Goal: Check status: Check status

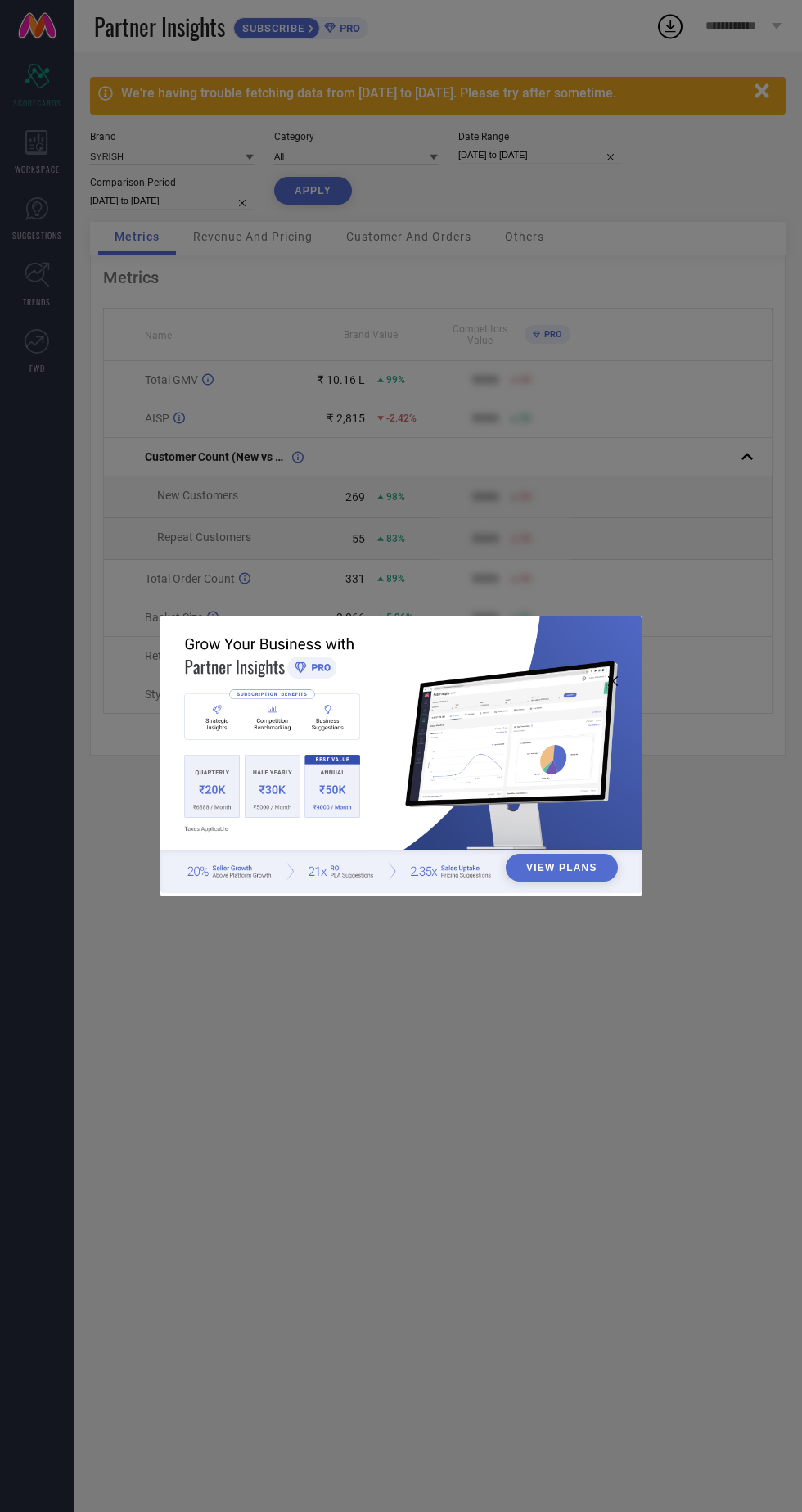
click at [406, 358] on div "View Plans" at bounding box center [401, 756] width 802 height 1512
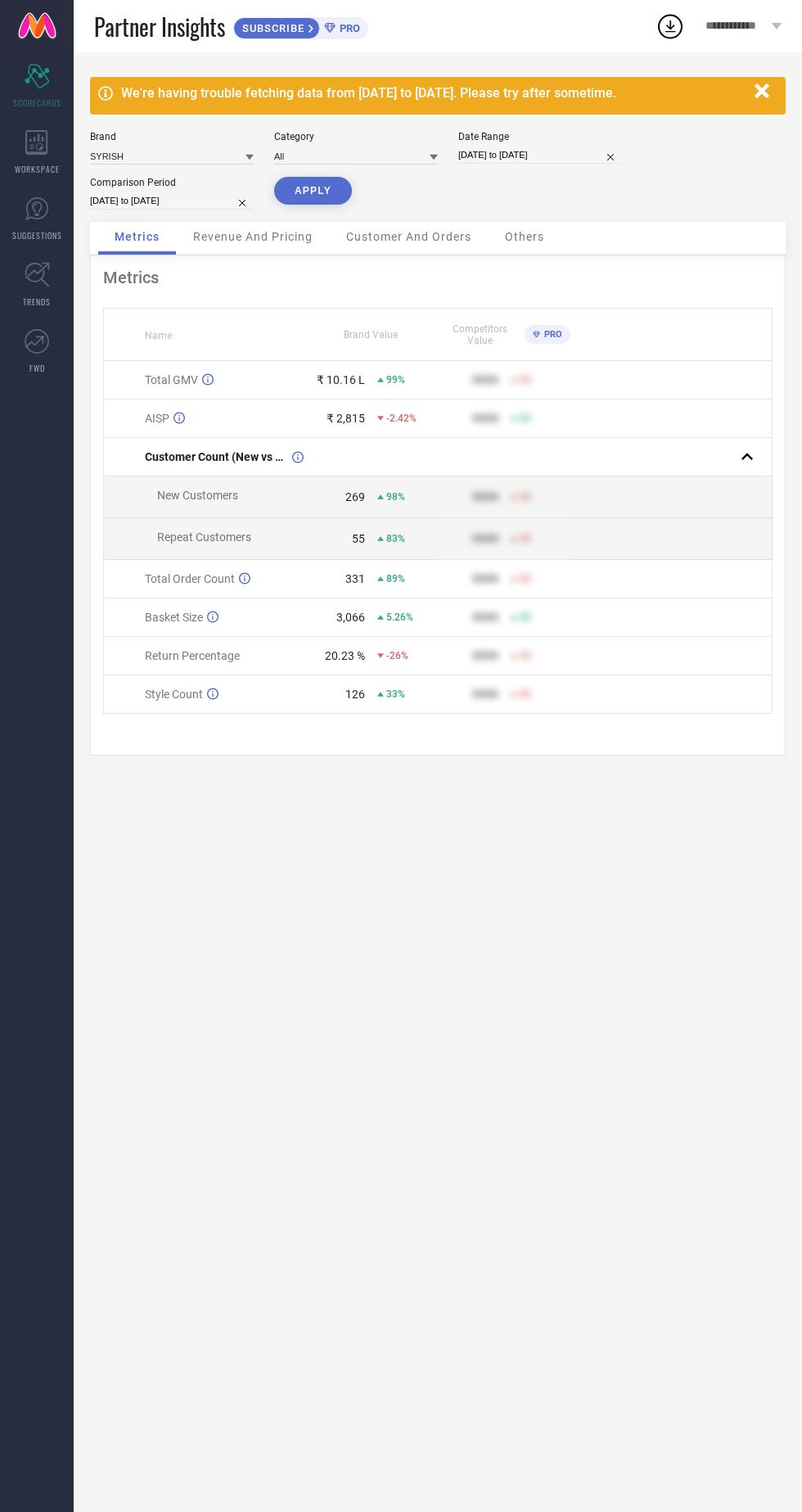
select select "7"
select select "2025"
select select "8"
select select "2025"
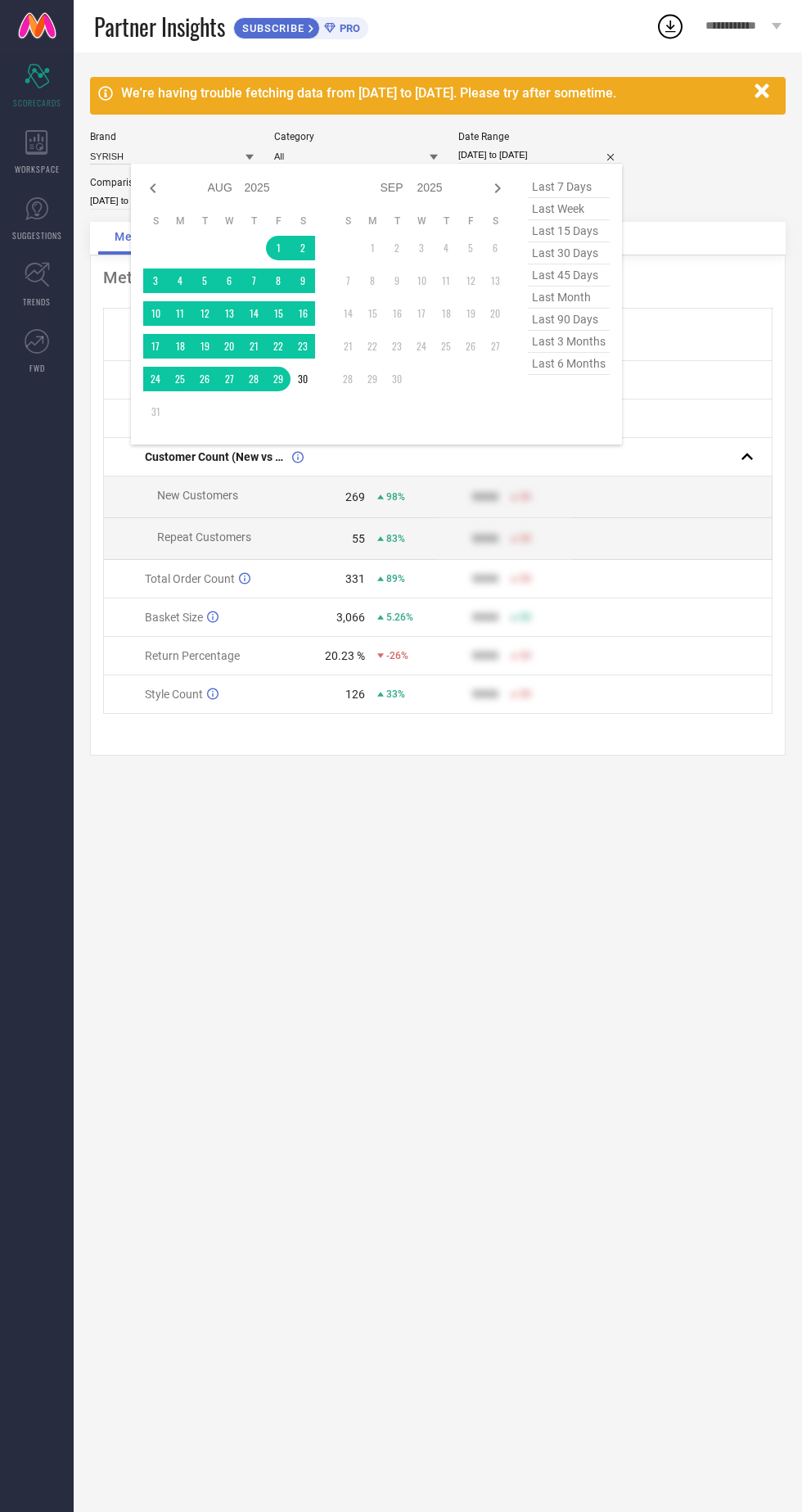
click at [265, 254] on td at bounding box center [254, 248] width 25 height 25
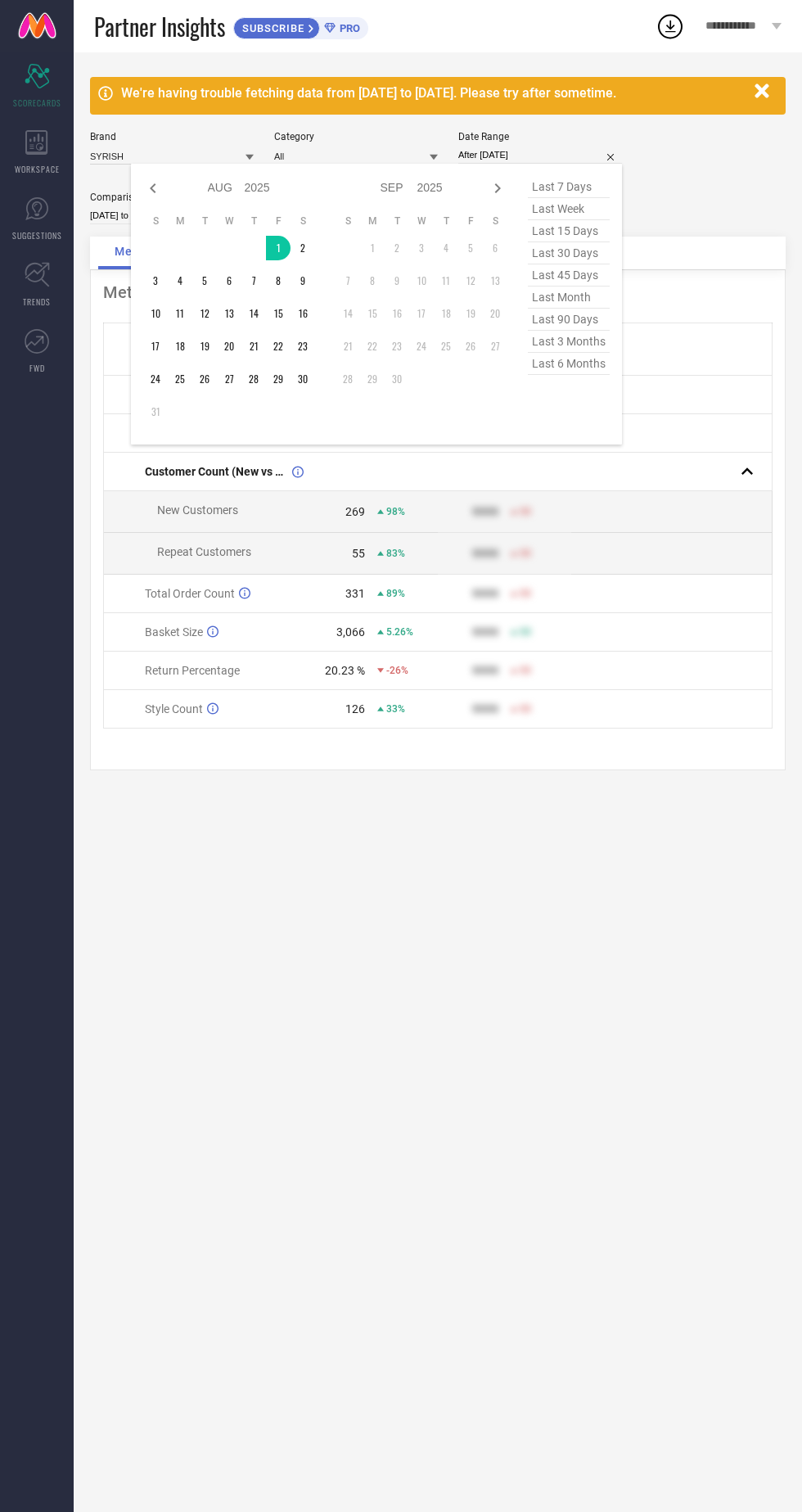
type input "[DATE] to [DATE]"
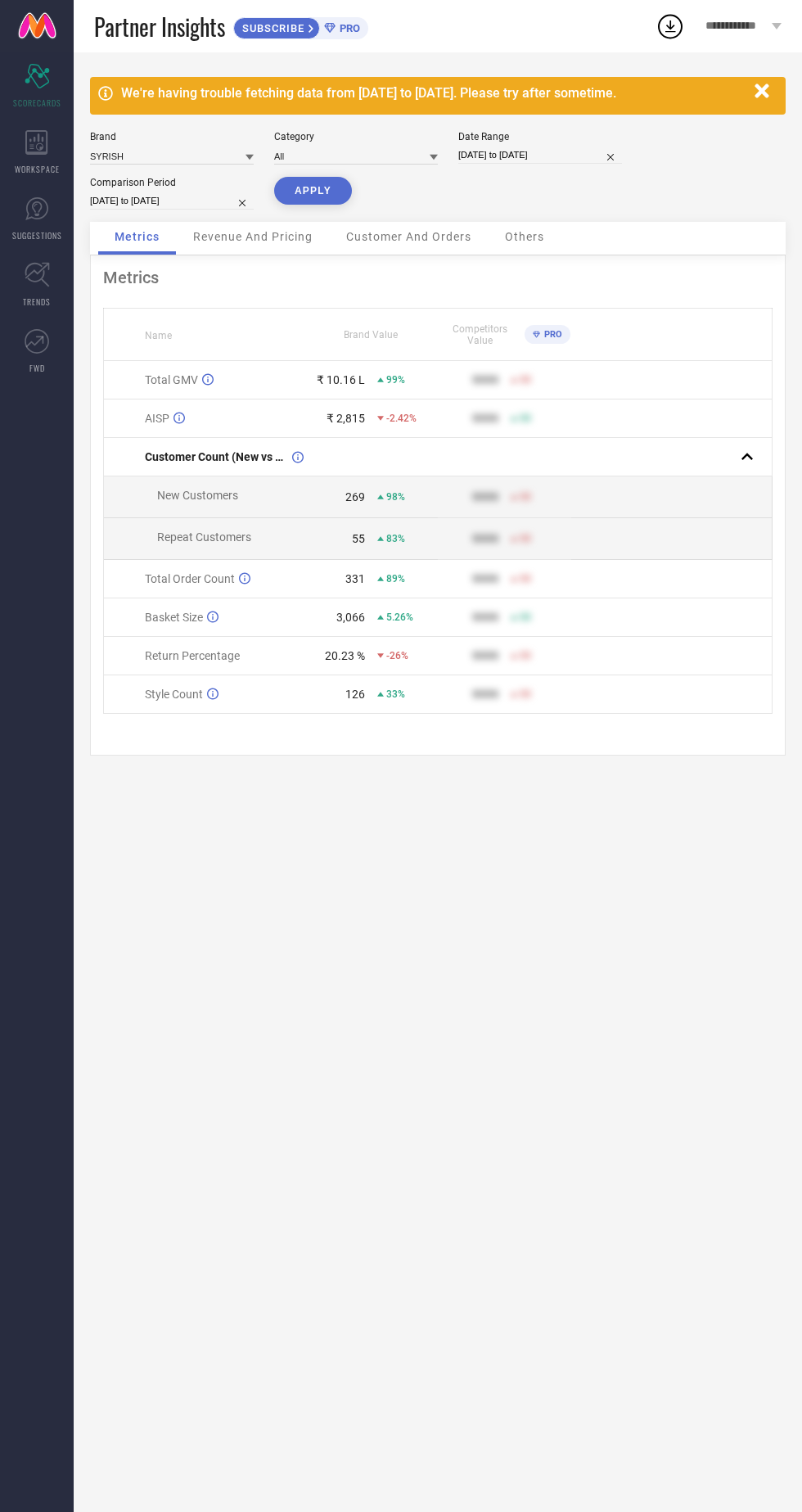
click at [296, 198] on button "APPLY" at bounding box center [314, 190] width 78 height 28
